Goal: Information Seeking & Learning: Learn about a topic

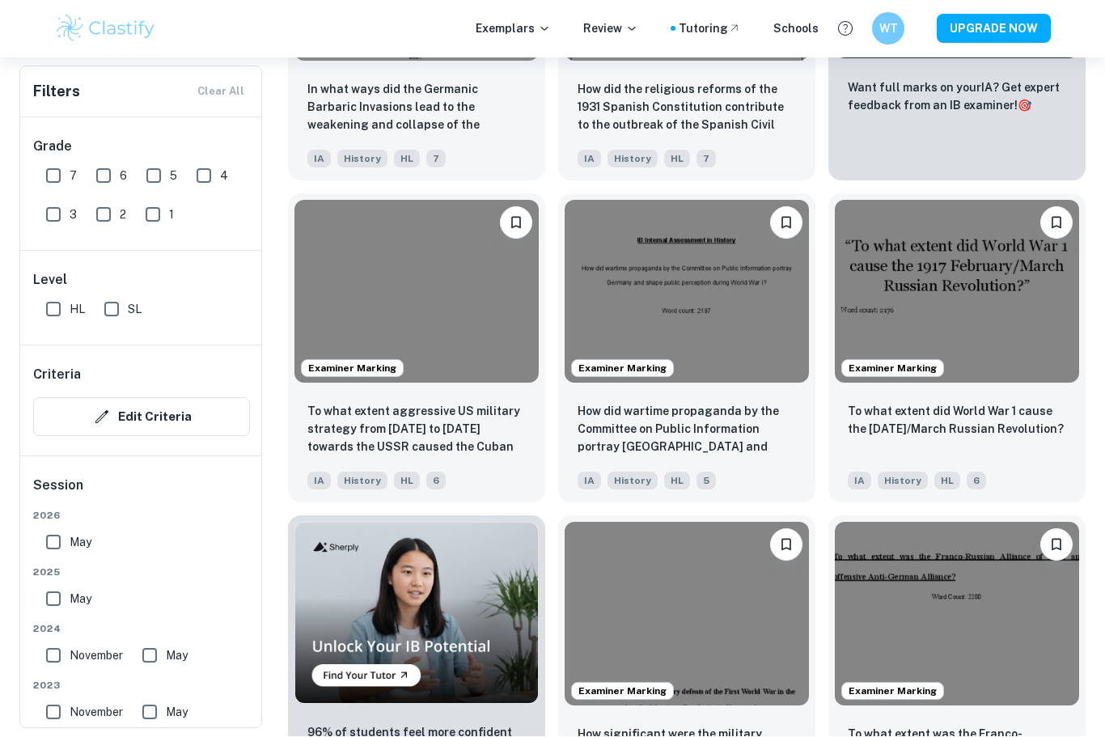
scroll to position [700, 0]
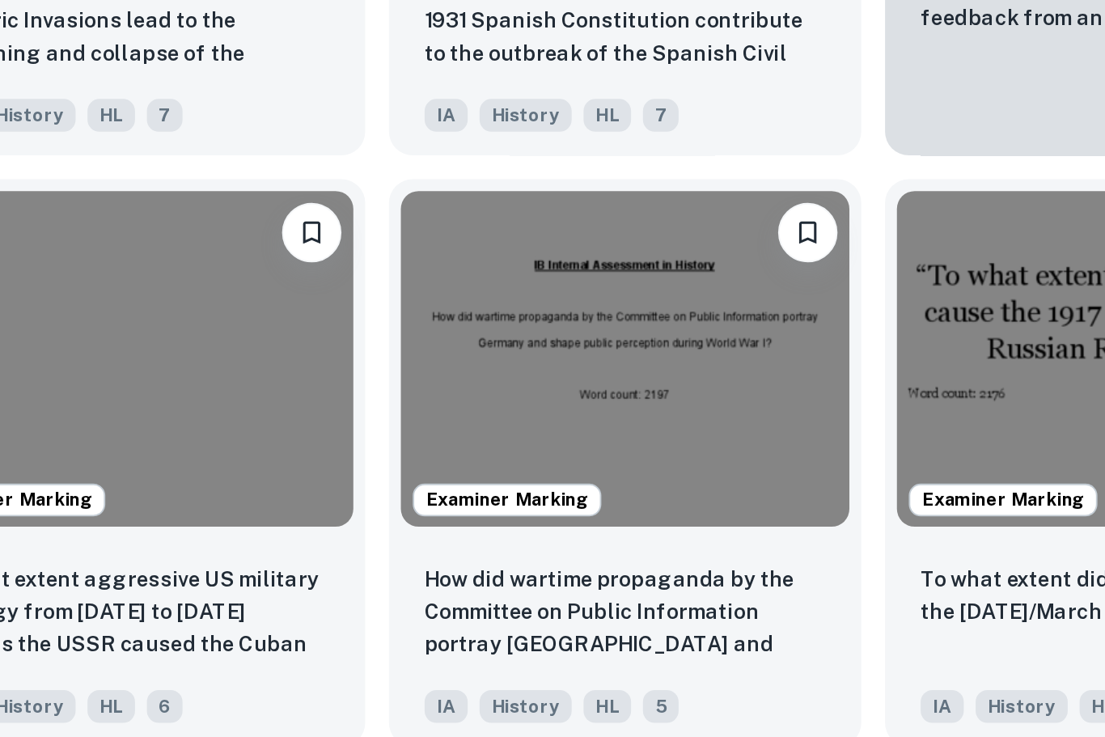
click at [577, 404] on p "How did wartime propaganda by the Committee on Public Information portray [GEOG…" at bounding box center [686, 431] width 218 height 55
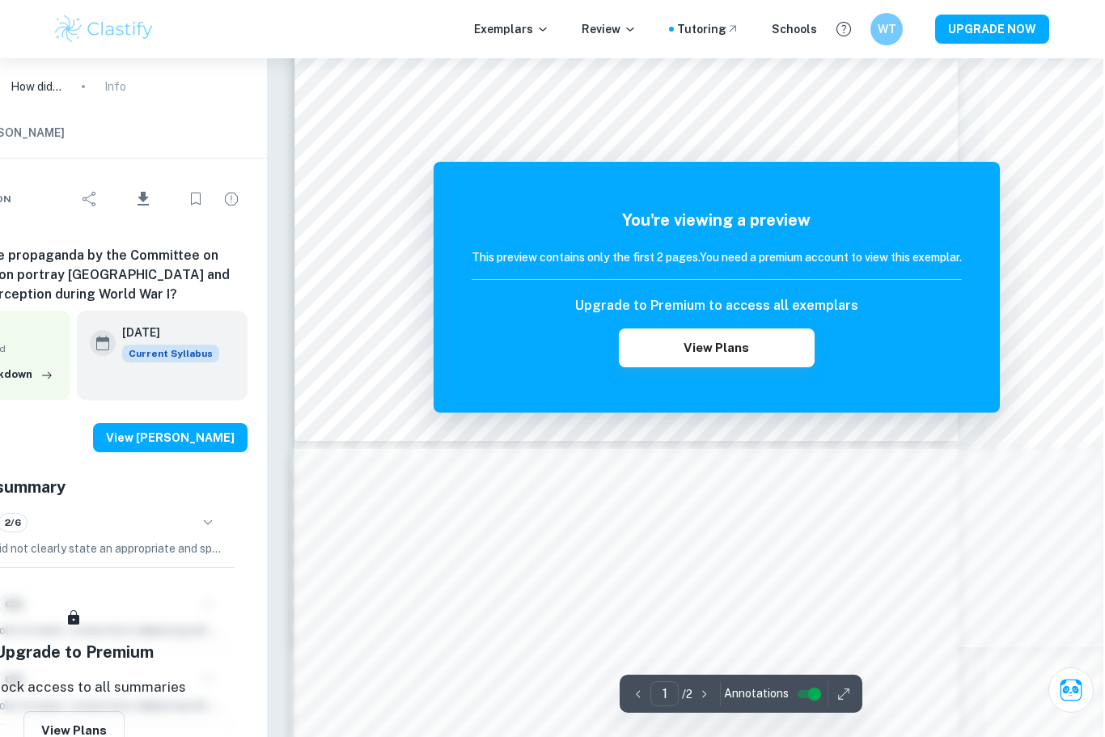
scroll to position [539, 118]
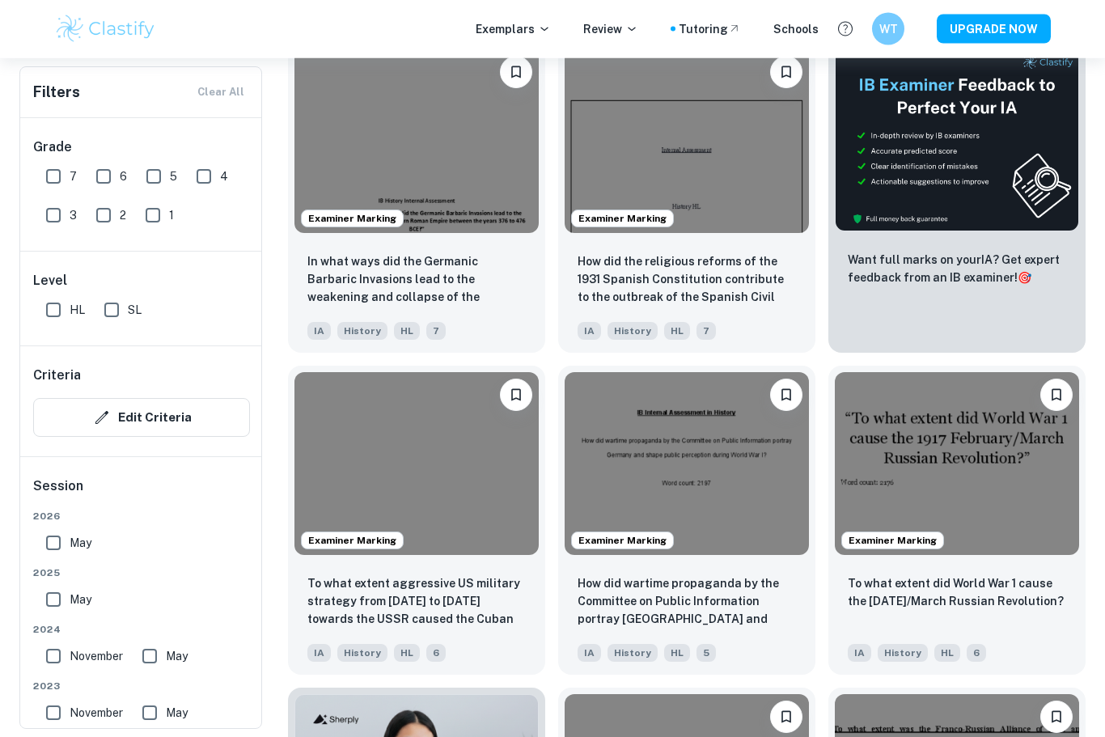
scroll to position [535, 0]
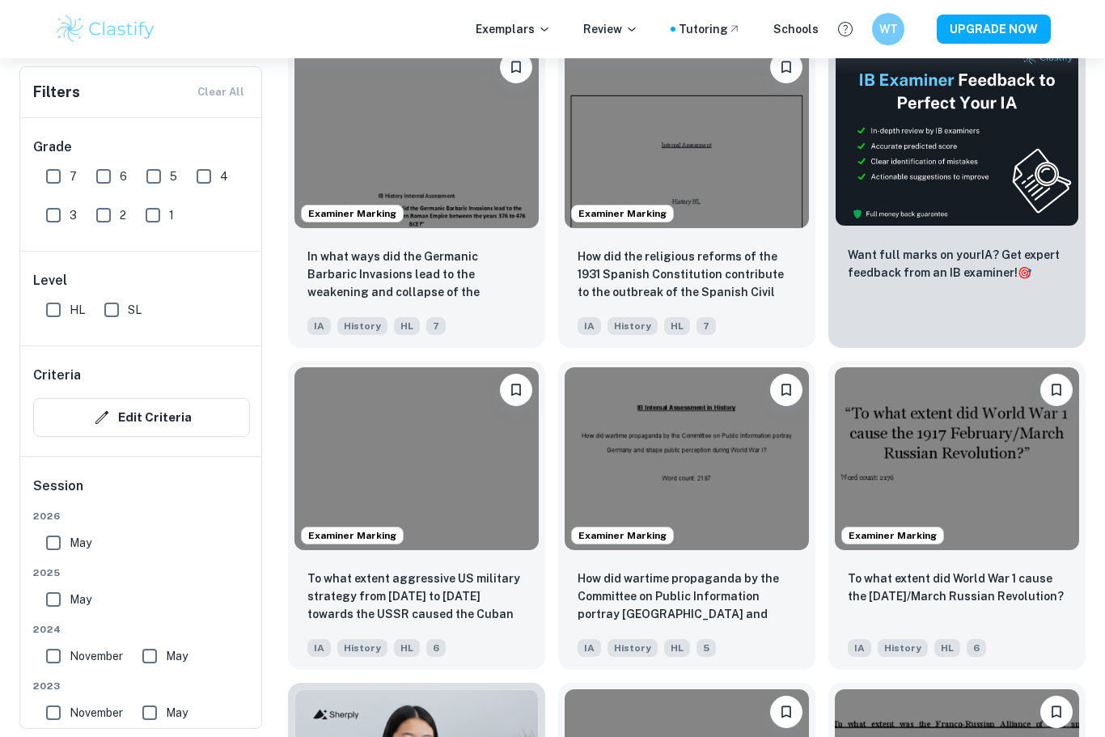
click at [996, 531] on img at bounding box center [957, 459] width 244 height 184
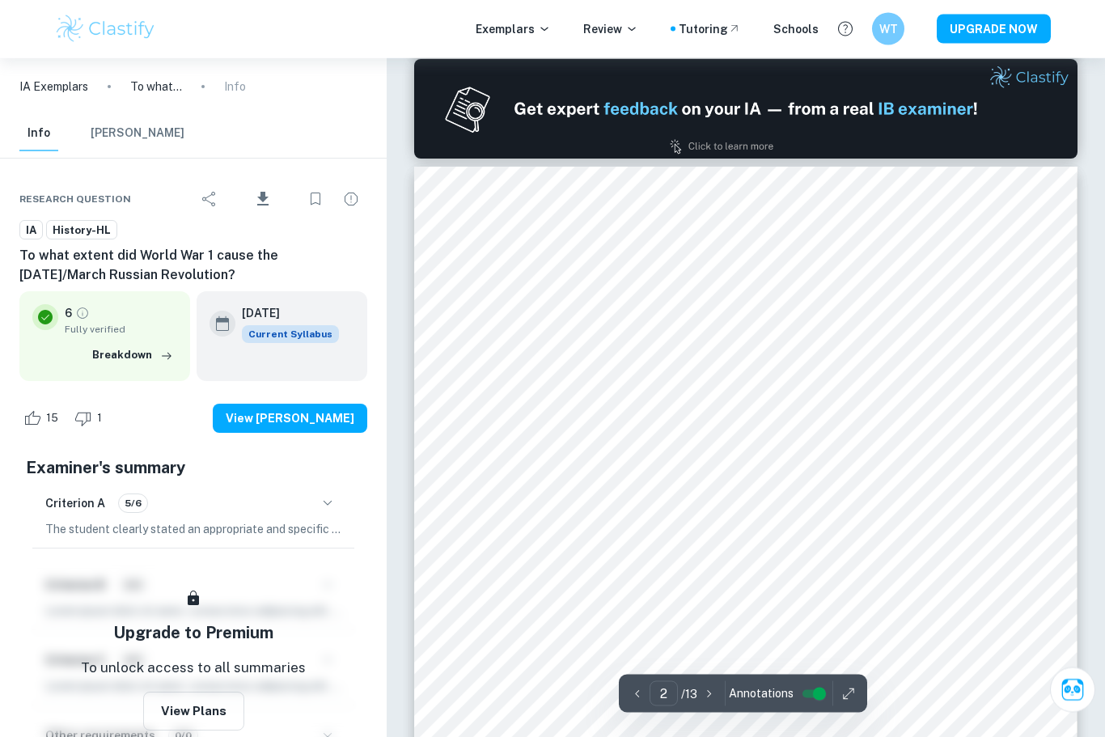
scroll to position [959, 0]
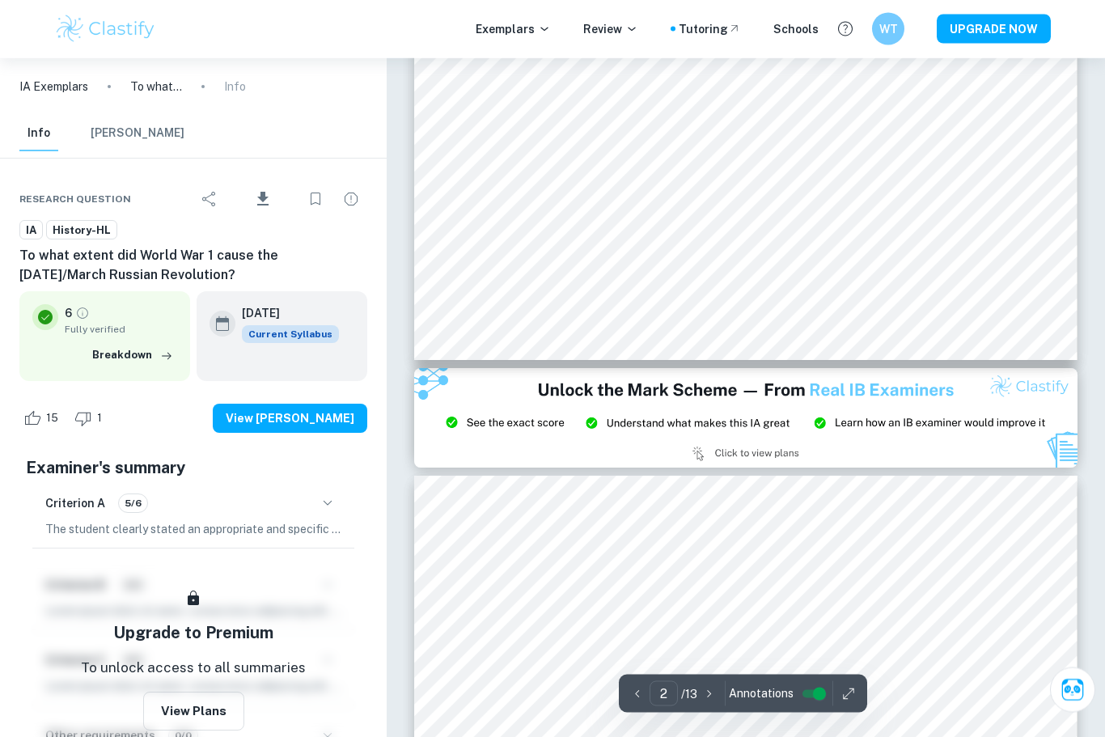
type input "3"
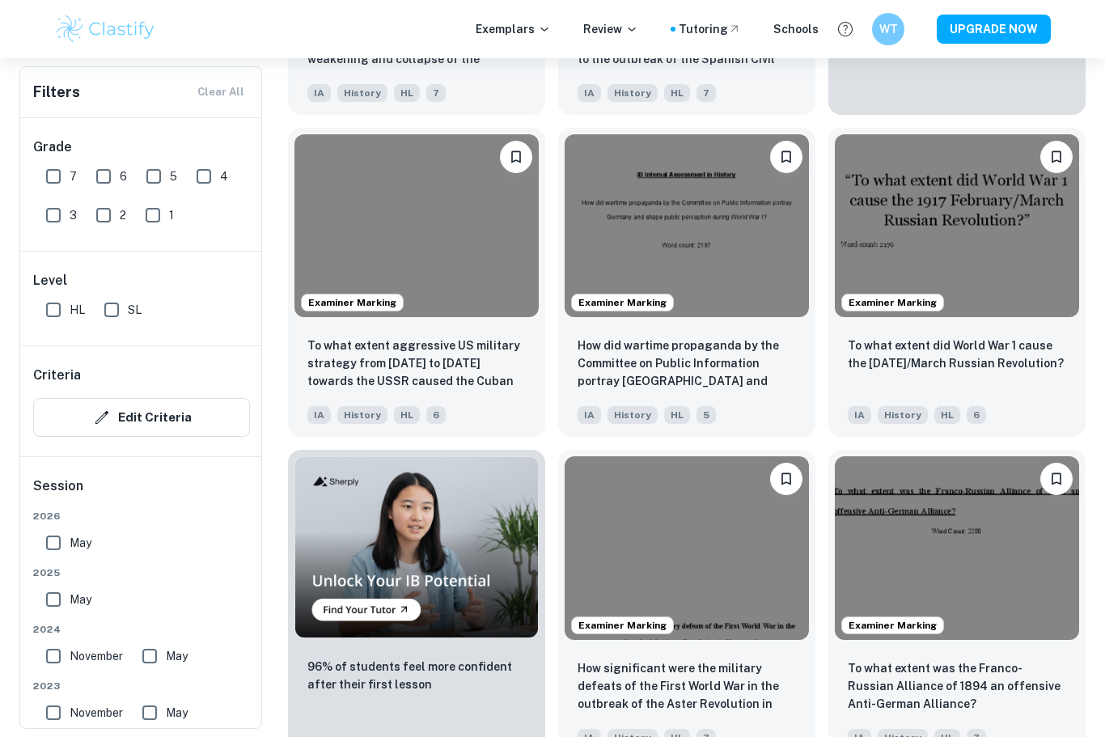
scroll to position [742, 0]
